Goal: Task Accomplishment & Management: Use online tool/utility

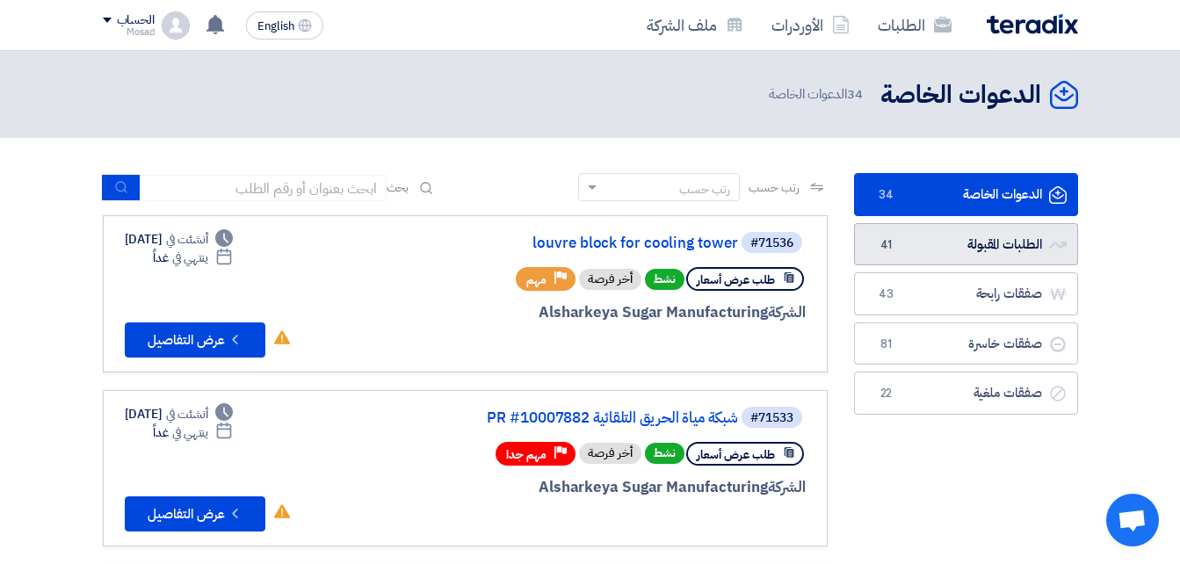
click at [926, 241] on link "الطلبات المقبولة الطلبات المقبولة 41" at bounding box center [966, 244] width 224 height 43
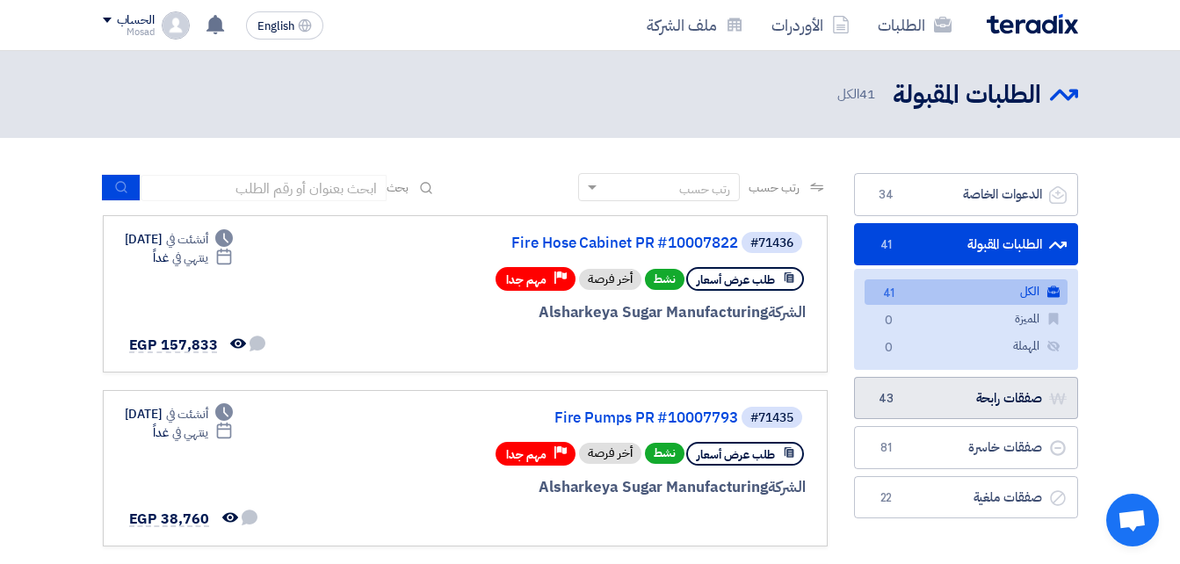
click at [947, 394] on link "صفقات رابحة صفقات رابحة 43" at bounding box center [966, 398] width 224 height 43
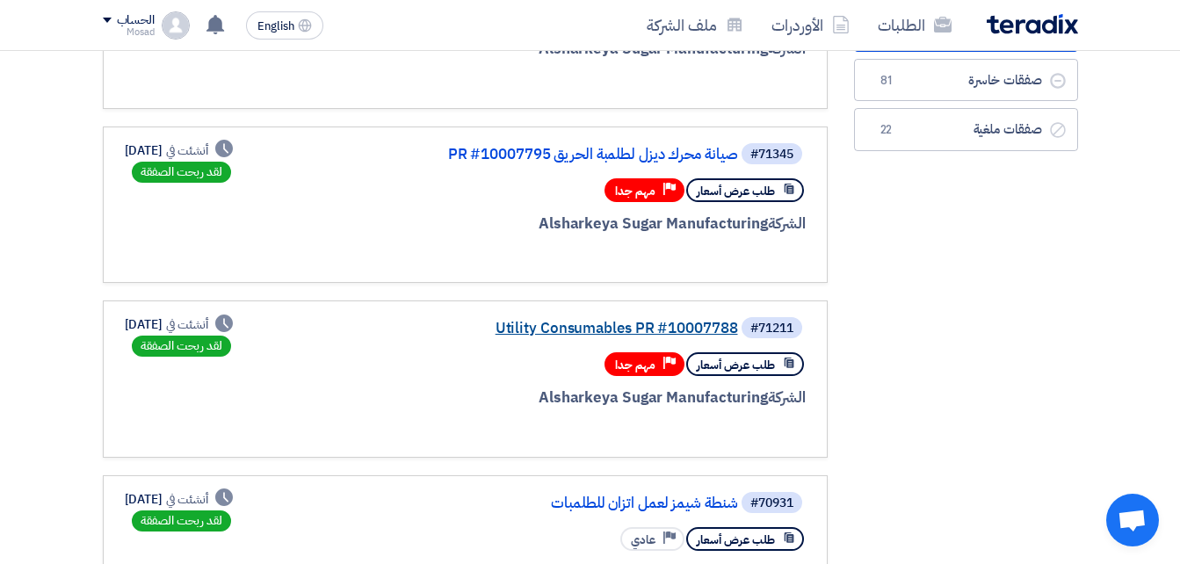
click at [659, 325] on link "Utility Consumables PR #10007788" at bounding box center [562, 329] width 351 height 16
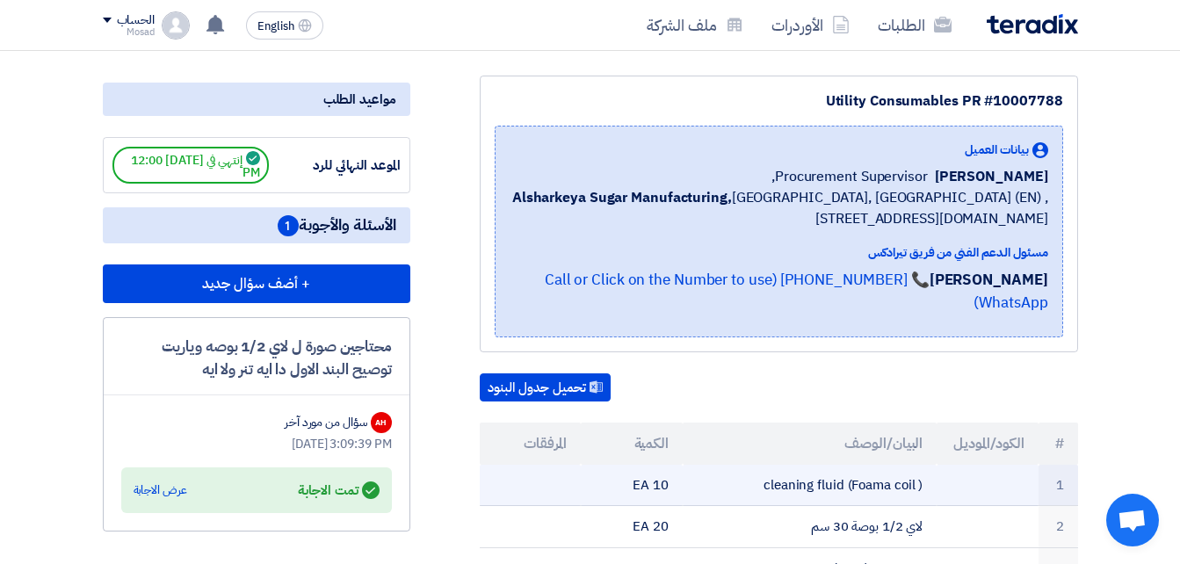
scroll to position [351, 0]
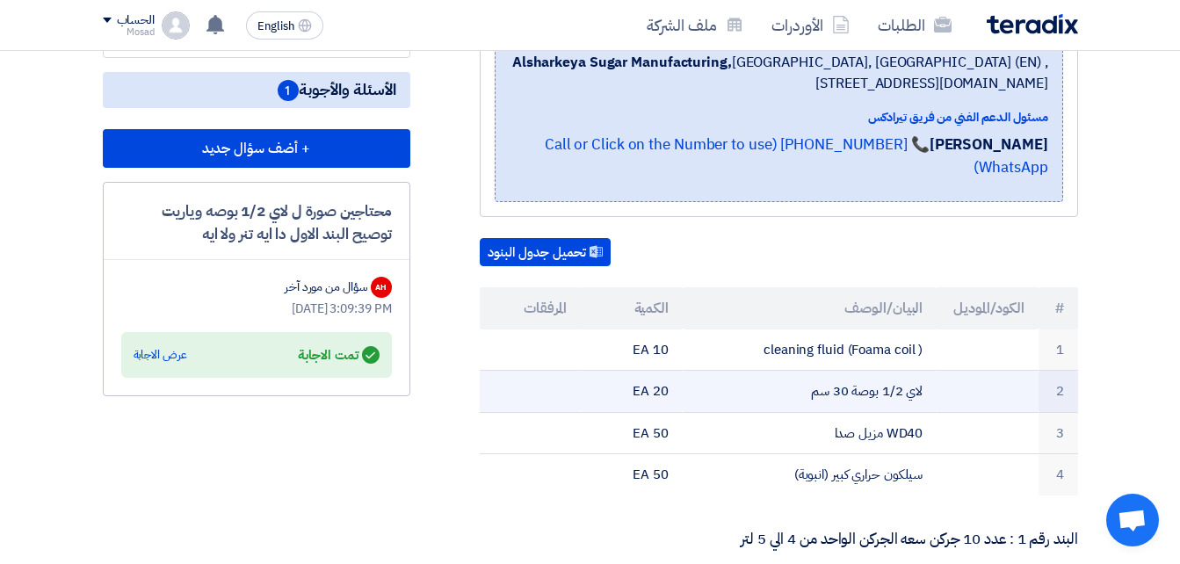
drag, startPoint x: 775, startPoint y: 375, endPoint x: 952, endPoint y: 369, distance: 176.7
click at [952, 371] on tr "2 لاي 1/2 بوصة 30 سم 20 EA" at bounding box center [779, 392] width 598 height 42
drag, startPoint x: 946, startPoint y: 367, endPoint x: 907, endPoint y: 372, distance: 39.8
copy tr "لاي 1/2 بوصة 30 سم"
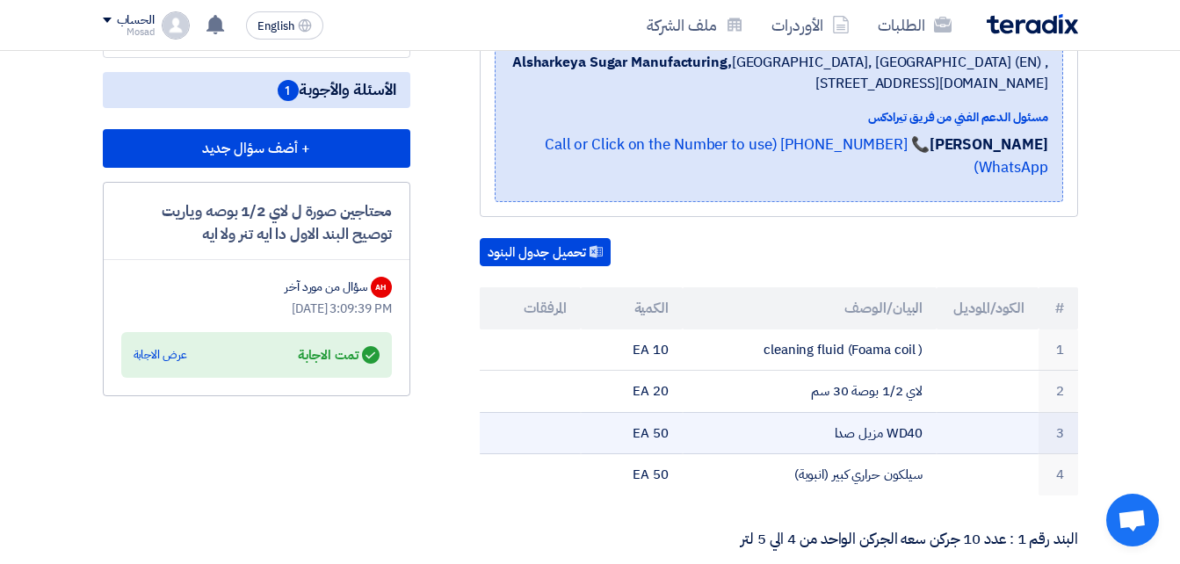
drag, startPoint x: 850, startPoint y: 406, endPoint x: 941, endPoint y: 409, distance: 90.6
click at [941, 412] on tr "3 WD40 مزيل صدا 50 EA" at bounding box center [779, 433] width 598 height 42
drag, startPoint x: 941, startPoint y: 409, endPoint x: 894, endPoint y: 412, distance: 47.5
copy tr "WD40 مزيل صدا"
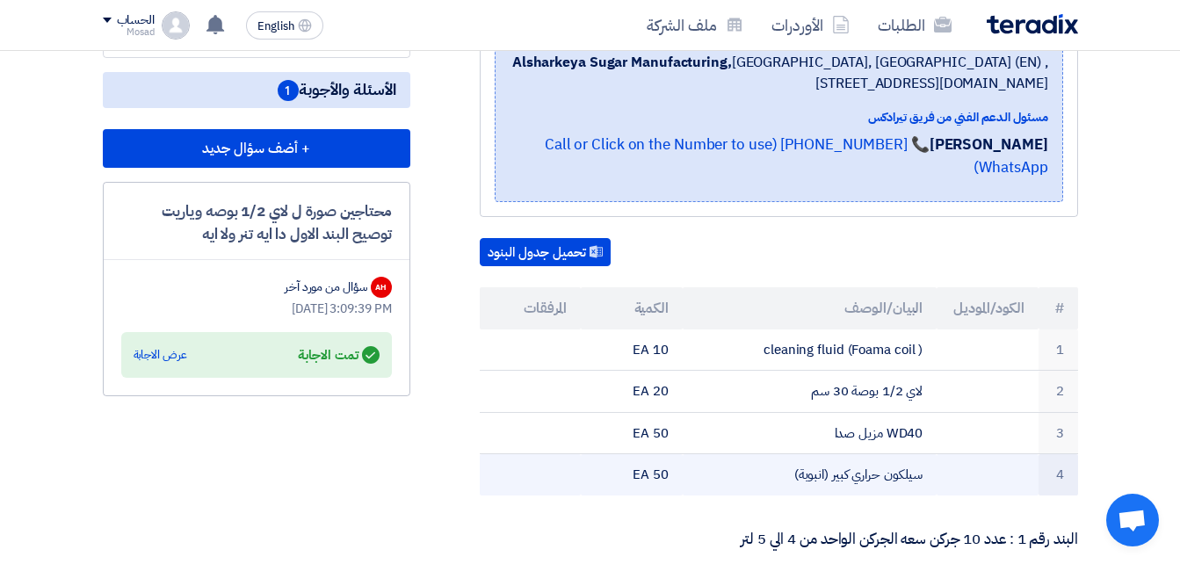
drag, startPoint x: 770, startPoint y: 452, endPoint x: 932, endPoint y: 452, distance: 162.5
click at [932, 454] on td "سيلكون حراري كبير (انبوبة)" at bounding box center [810, 474] width 254 height 41
drag, startPoint x: 932, startPoint y: 452, endPoint x: 909, endPoint y: 453, distance: 22.9
copy td "سيلكون حراري كبير (انبوبة)"
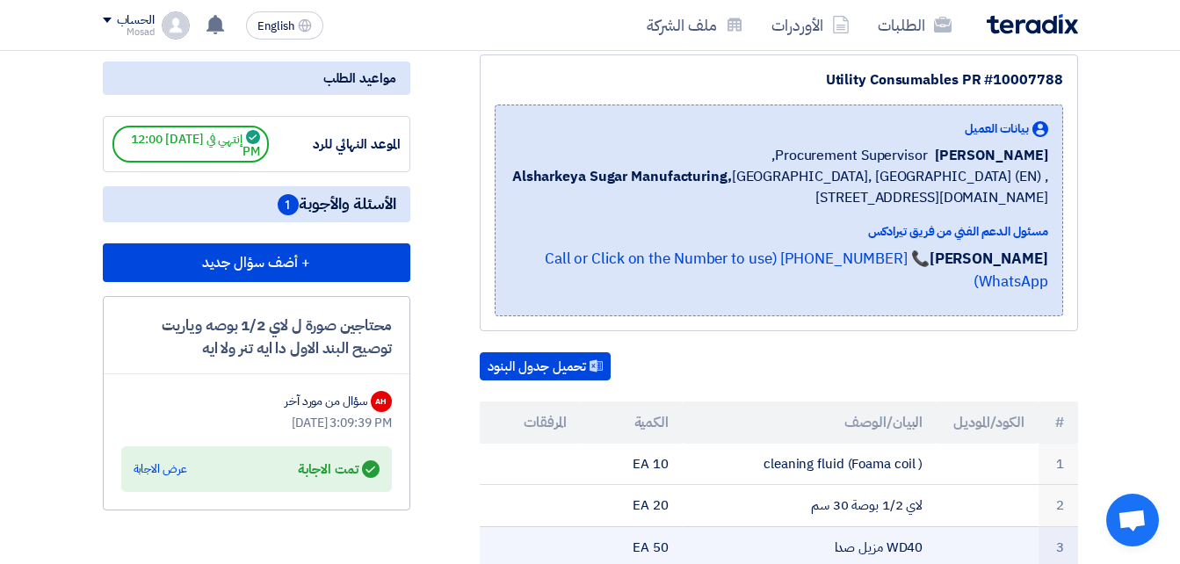
scroll to position [0, 0]
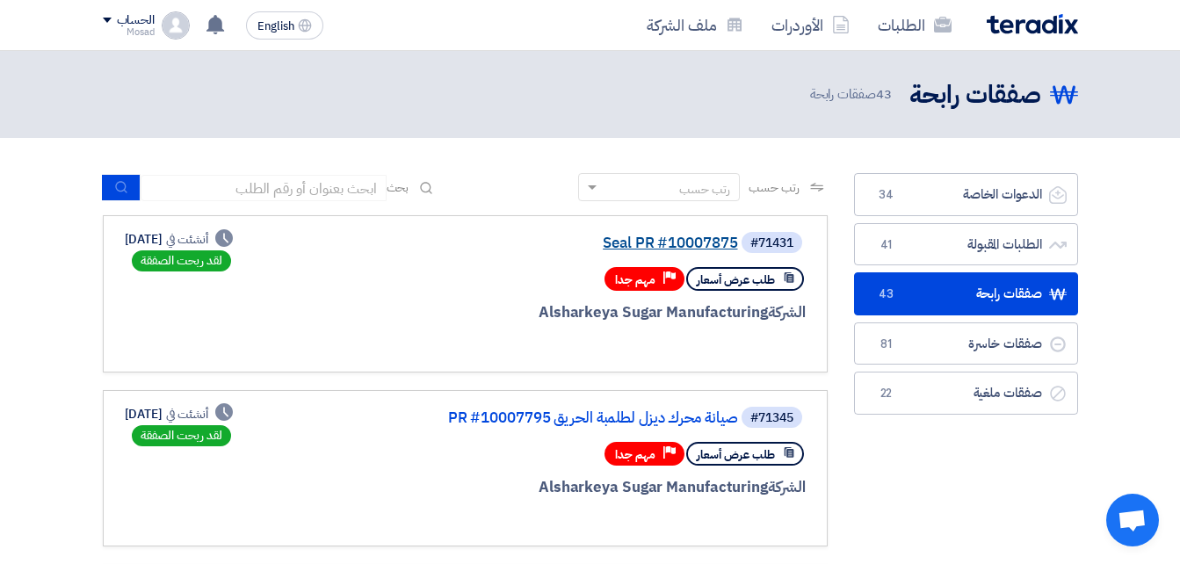
click at [678, 239] on link "Seal PR #10007875" at bounding box center [562, 243] width 351 height 16
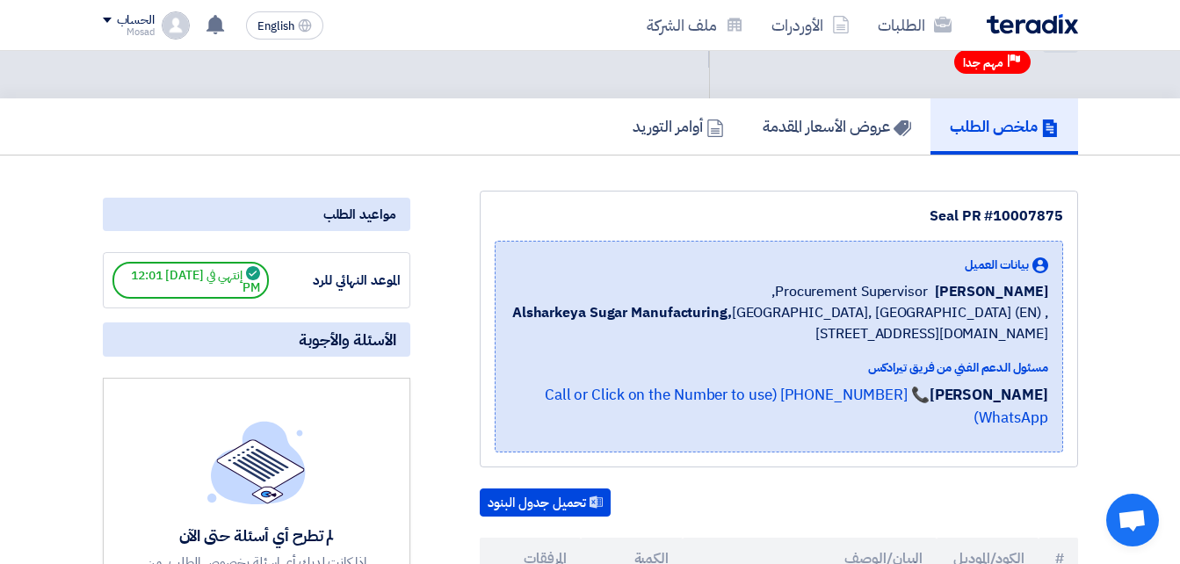
scroll to position [264, 0]
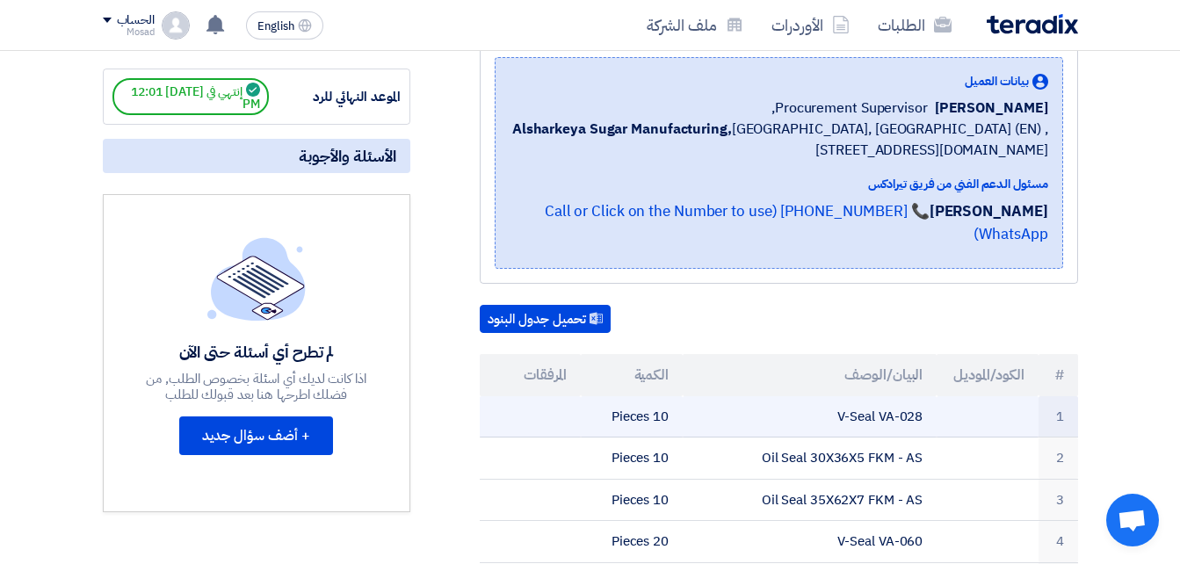
drag, startPoint x: 786, startPoint y: 395, endPoint x: 943, endPoint y: 388, distance: 156.5
click at [943, 396] on tr "1 V-Seal VA-028 10 Pieces" at bounding box center [779, 416] width 598 height 41
drag, startPoint x: 943, startPoint y: 388, endPoint x: 908, endPoint y: 387, distance: 34.3
copy tr "V-Seal VA-028"
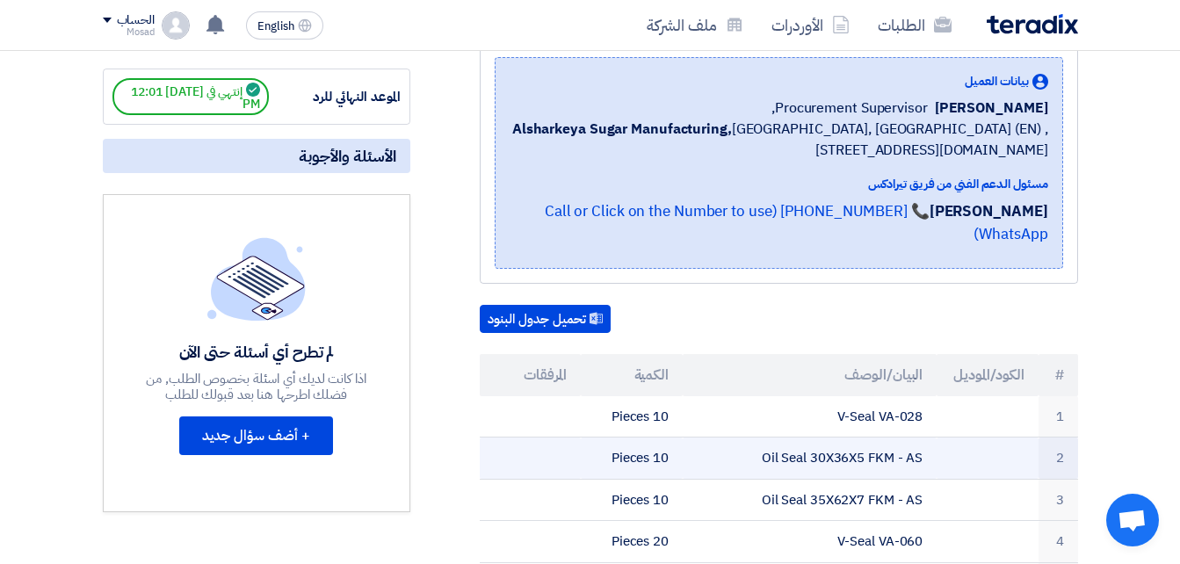
drag, startPoint x: 803, startPoint y: 437, endPoint x: 924, endPoint y: 433, distance: 121.3
click at [924, 438] on td "Oil Seal 30X36X5 FKM - AS" at bounding box center [810, 459] width 254 height 42
drag, startPoint x: 924, startPoint y: 433, endPoint x: 912, endPoint y: 433, distance: 12.3
copy td "Oil Seal 30X36X5 FKM - AS"
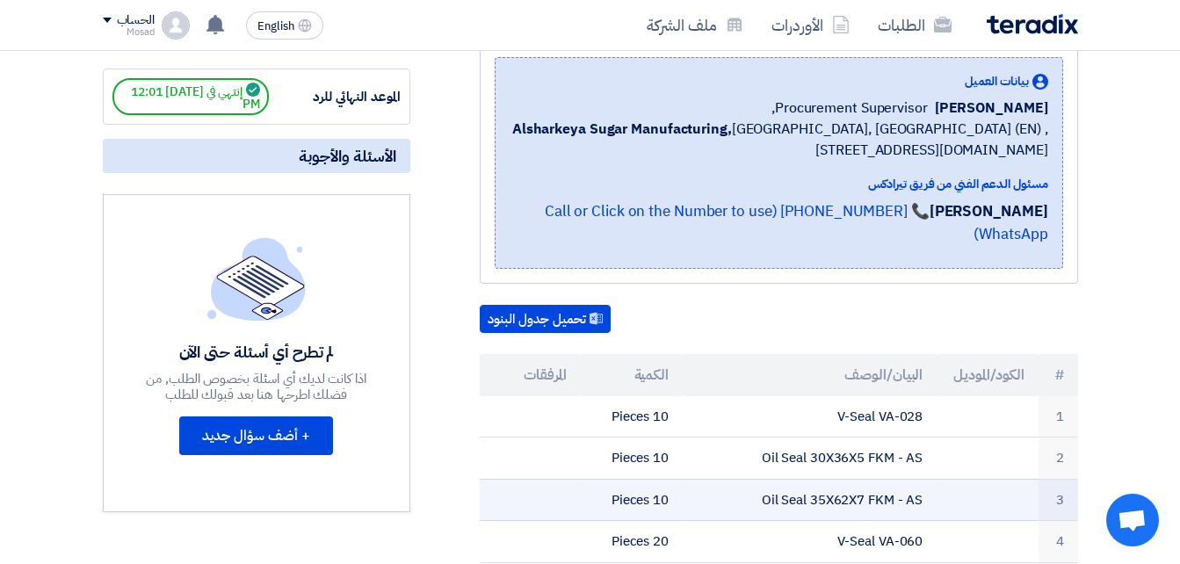
drag, startPoint x: 751, startPoint y: 474, endPoint x: 932, endPoint y: 479, distance: 181.0
click at [932, 479] on td "Oil Seal 35X62X7 FKM - AS" at bounding box center [810, 500] width 254 height 42
drag, startPoint x: 932, startPoint y: 479, endPoint x: 911, endPoint y: 480, distance: 21.1
copy td "Oil Seal 35X62X7 FKM - AS"
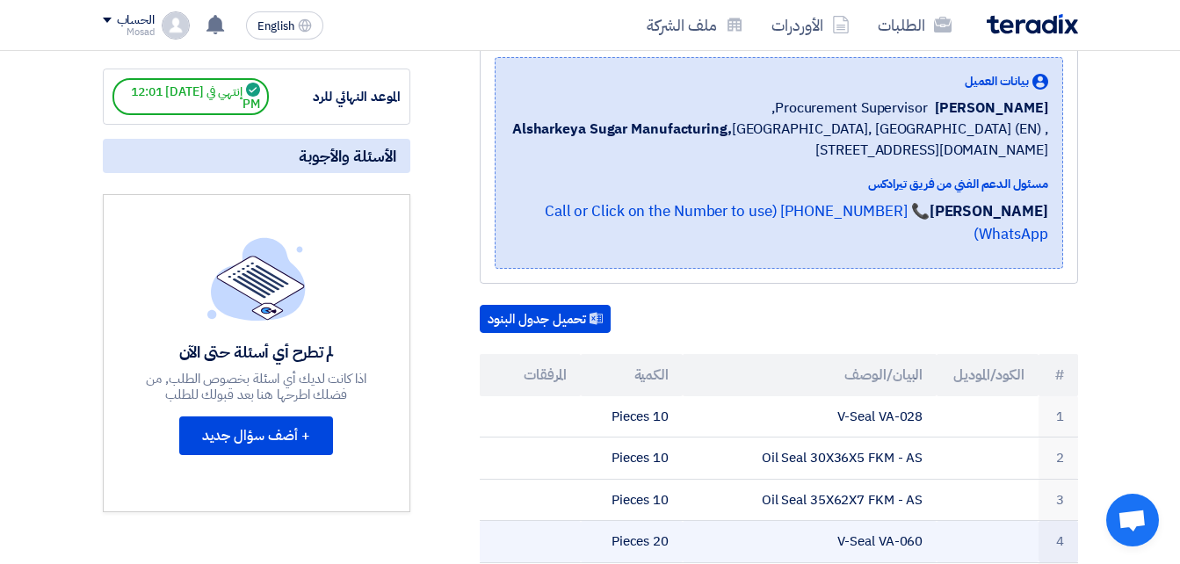
drag, startPoint x: 793, startPoint y: 523, endPoint x: 793, endPoint y: 504, distance: 18.5
click at [792, 521] on td "V-Seal VA-060" at bounding box center [810, 542] width 254 height 42
drag, startPoint x: 944, startPoint y: 518, endPoint x: 814, endPoint y: 513, distance: 129.3
click at [814, 521] on tr "4 V-Seal VA-060 20 Pieces" at bounding box center [779, 542] width 598 height 42
drag, startPoint x: 814, startPoint y: 513, endPoint x: 851, endPoint y: 515, distance: 36.9
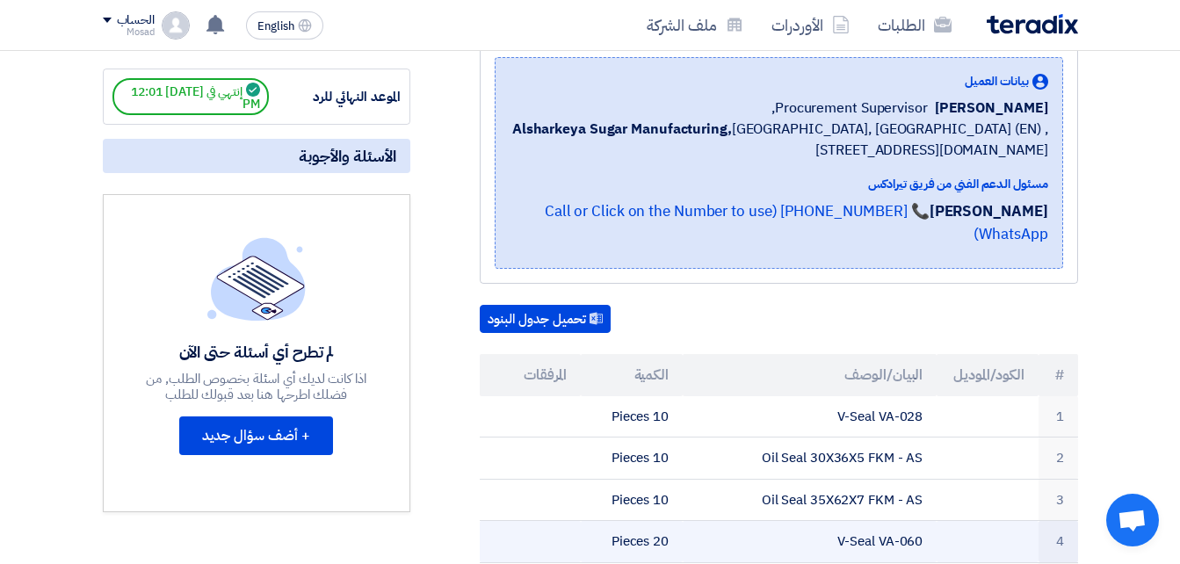
copy tr "V-Seal VA-060"
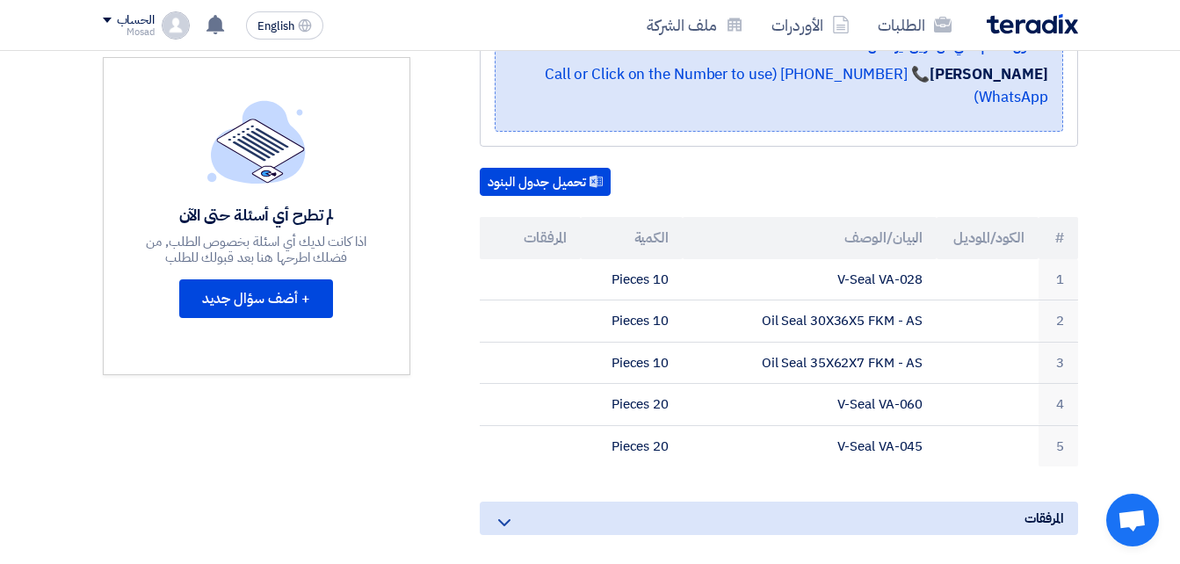
scroll to position [439, 0]
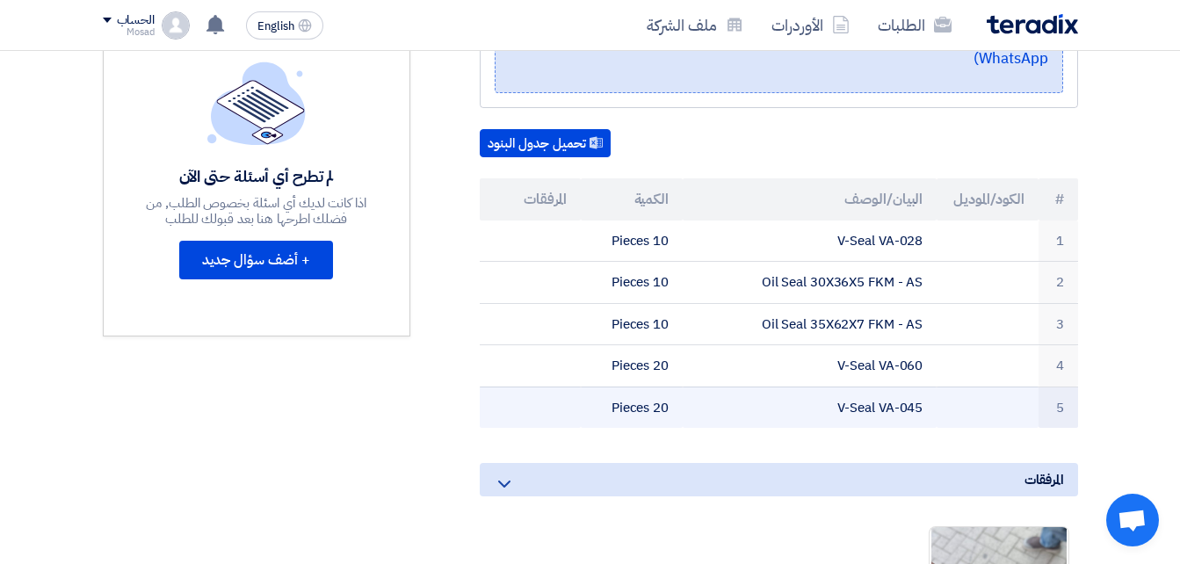
drag, startPoint x: 811, startPoint y: 383, endPoint x: 959, endPoint y: 384, distance: 148.5
click at [959, 387] on tr "5 V-Seal VA-045 20 Pieces" at bounding box center [779, 407] width 598 height 41
drag, startPoint x: 959, startPoint y: 384, endPoint x: 913, endPoint y: 385, distance: 46.6
copy tr "V-Seal VA-045"
